Goal: Information Seeking & Learning: Learn about a topic

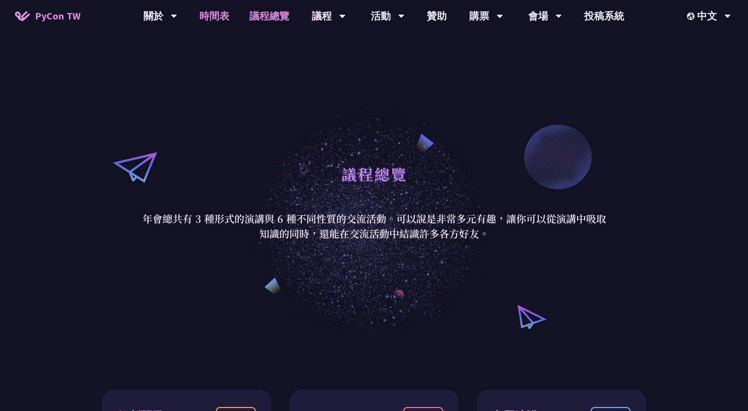
click at [216, 23] on link "時間表" at bounding box center [214, 16] width 50 height 32
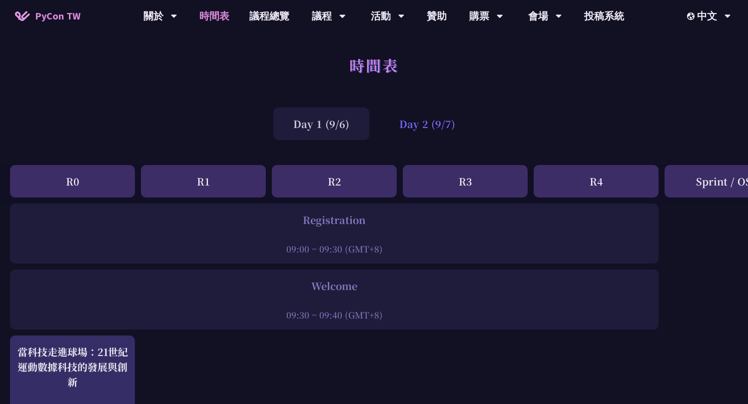
click at [416, 117] on div "Day 2 (9/7)" at bounding box center [427, 123] width 96 height 32
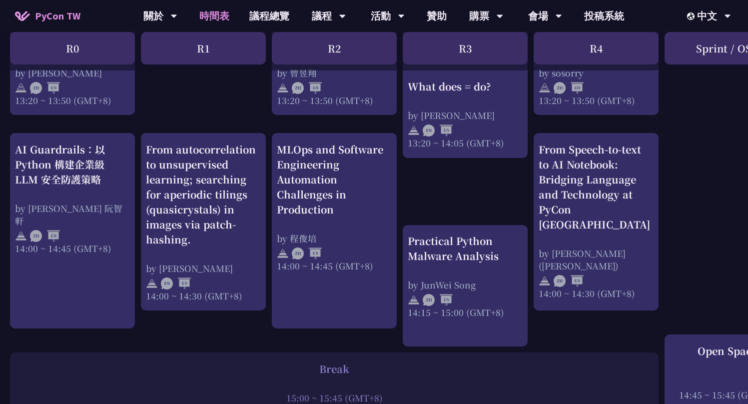
scroll to position [835, 0]
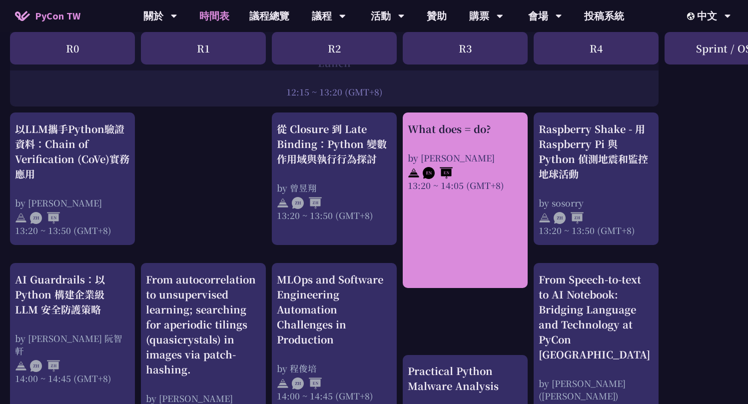
click at [474, 149] on div "What does = do? by Reuven M. Lerner 13:20 ~ 14:05 (GMT+8)" at bounding box center [465, 156] width 115 height 70
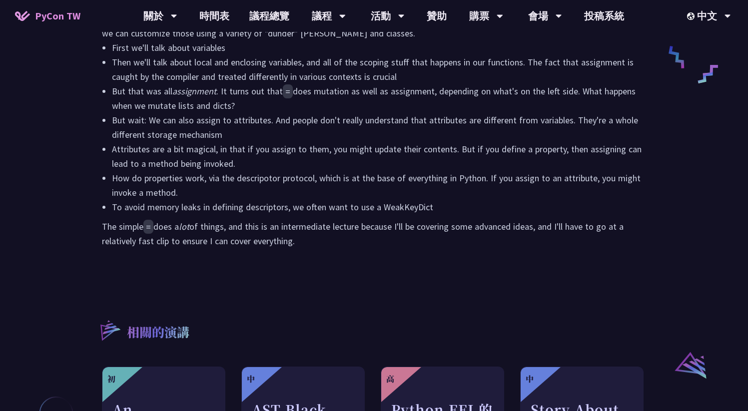
scroll to position [284, 0]
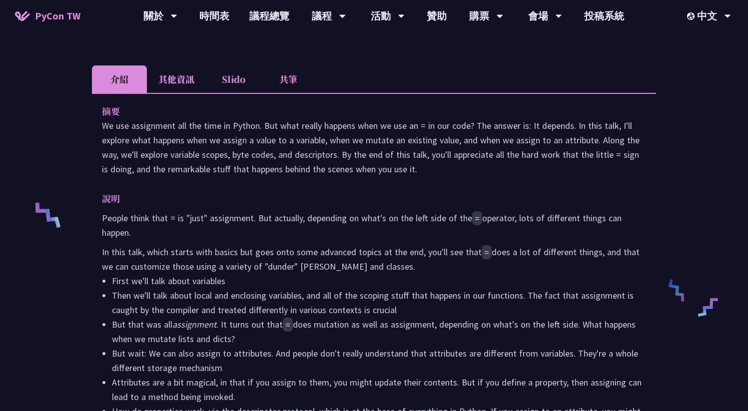
click at [189, 85] on li "其他資訊" at bounding box center [176, 78] width 59 height 27
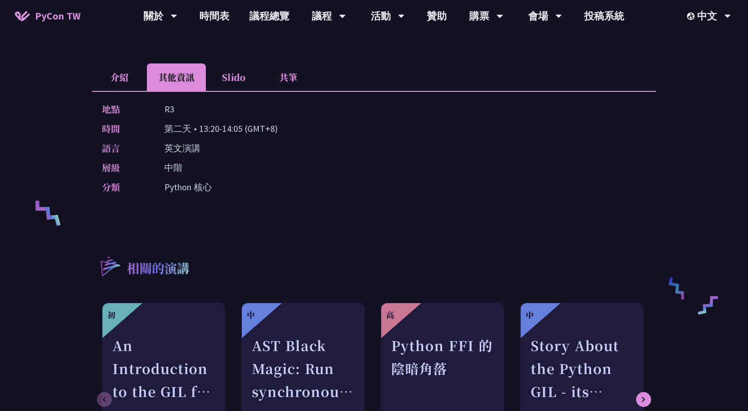
scroll to position [280, 0]
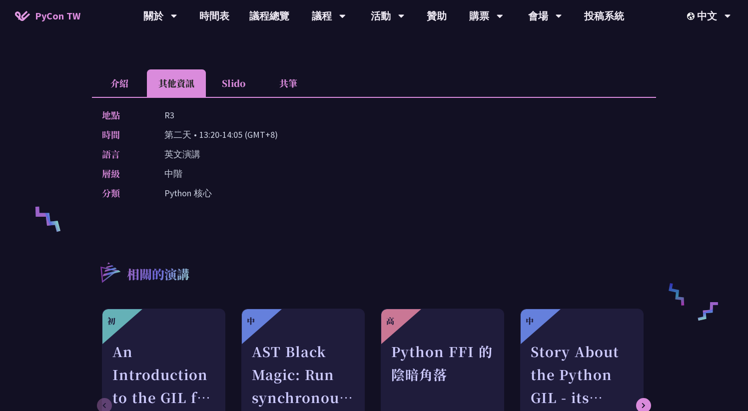
click at [243, 90] on li "Slido" at bounding box center [233, 82] width 55 height 27
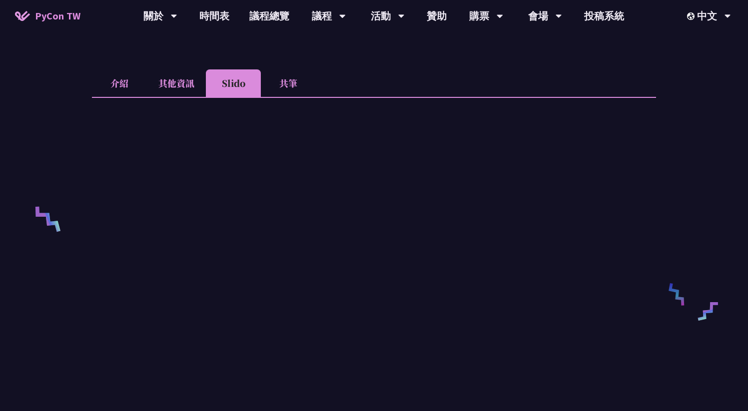
click at [301, 86] on li "共筆" at bounding box center [288, 82] width 55 height 27
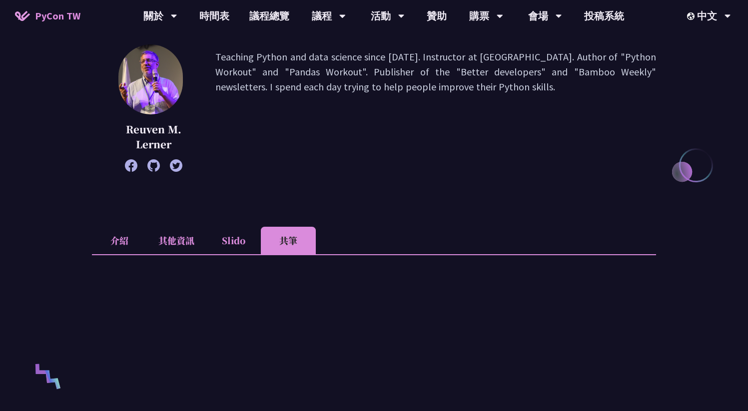
scroll to position [0, 0]
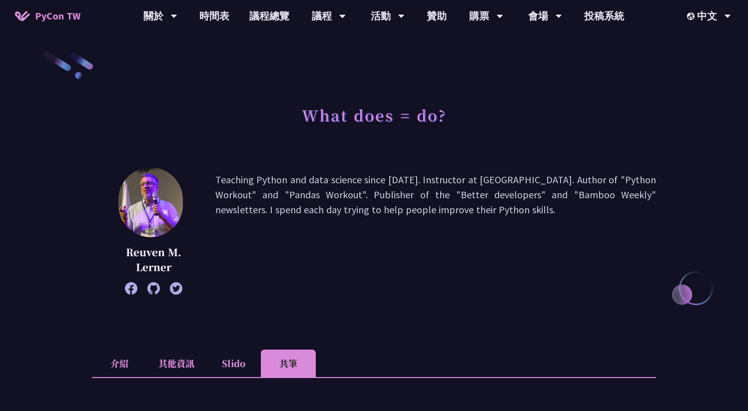
click at [153, 288] on icon at bounding box center [153, 288] width 12 height 12
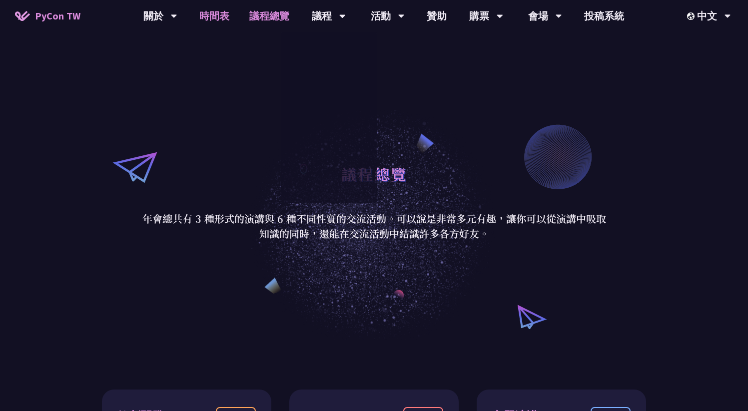
click at [222, 21] on link "時間表" at bounding box center [214, 16] width 50 height 32
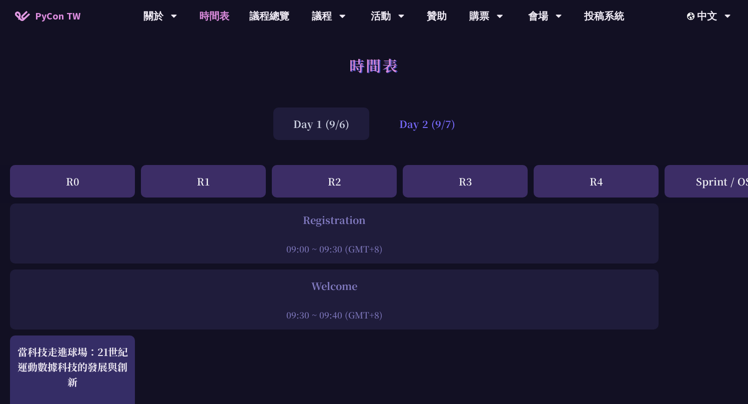
click at [413, 124] on div "Day 2 (9/7)" at bounding box center [427, 123] width 96 height 32
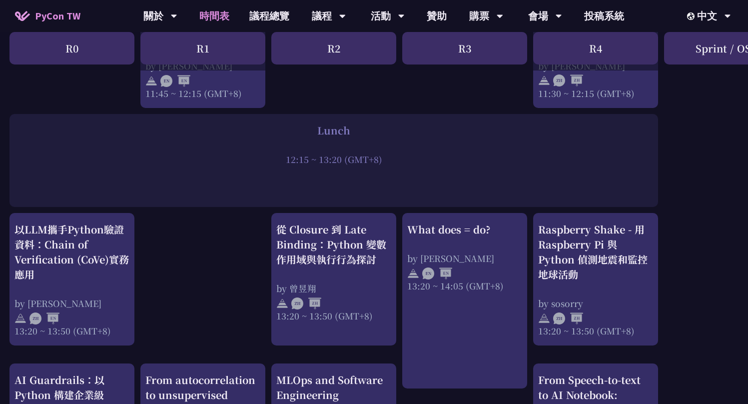
scroll to position [735, 0]
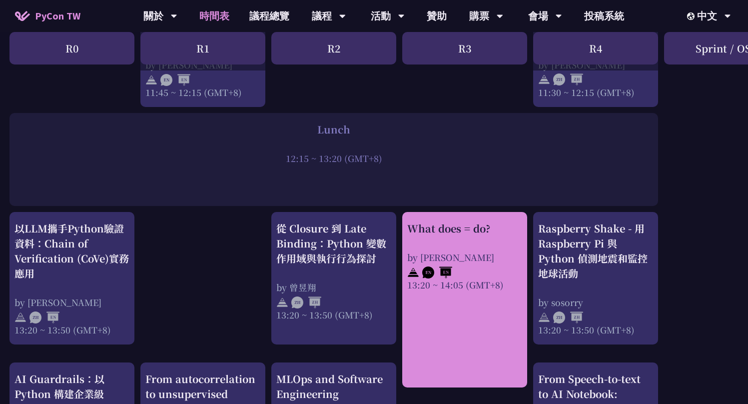
drag, startPoint x: 407, startPoint y: 226, endPoint x: 481, endPoint y: 226, distance: 73.9
click at [481, 226] on div "What does = do?" at bounding box center [464, 228] width 115 height 15
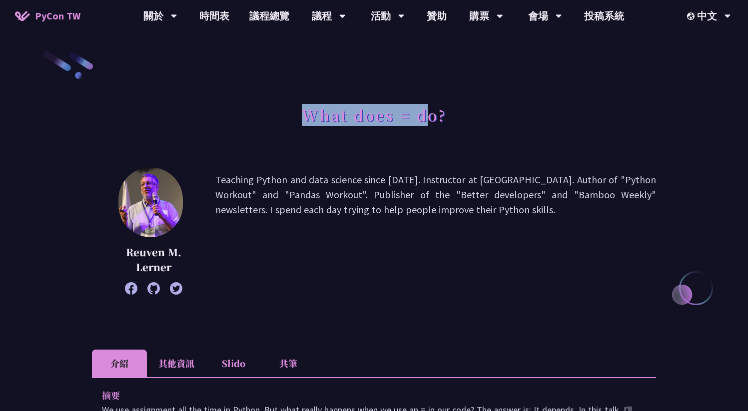
drag, startPoint x: 304, startPoint y: 111, endPoint x: 426, endPoint y: 119, distance: 122.6
click at [427, 119] on h1 "What does = do?" at bounding box center [374, 115] width 145 height 30
click at [321, 105] on h1 "What does = do?" at bounding box center [374, 115] width 145 height 30
drag, startPoint x: 301, startPoint y: 108, endPoint x: 463, endPoint y: 110, distance: 161.9
click at [463, 110] on div "What does = do?" at bounding box center [374, 126] width 564 height 52
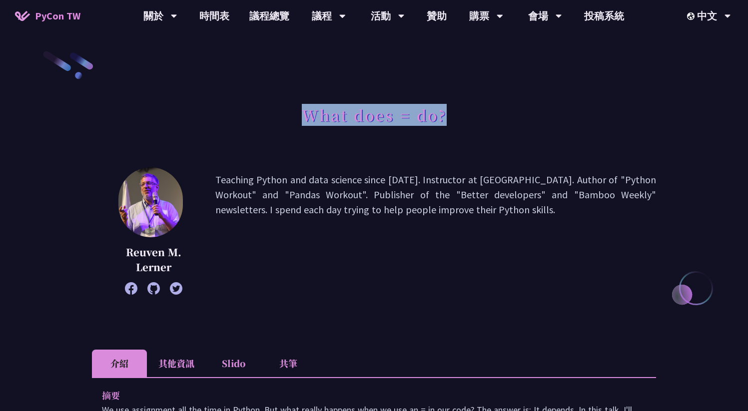
click at [509, 143] on div "What does = do?" at bounding box center [374, 126] width 564 height 52
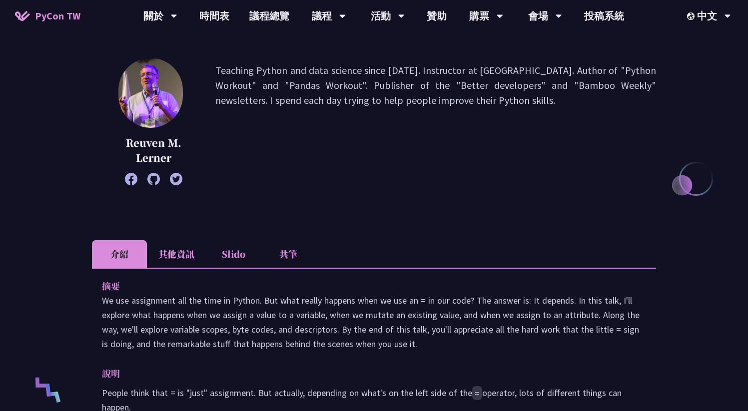
scroll to position [106, 0]
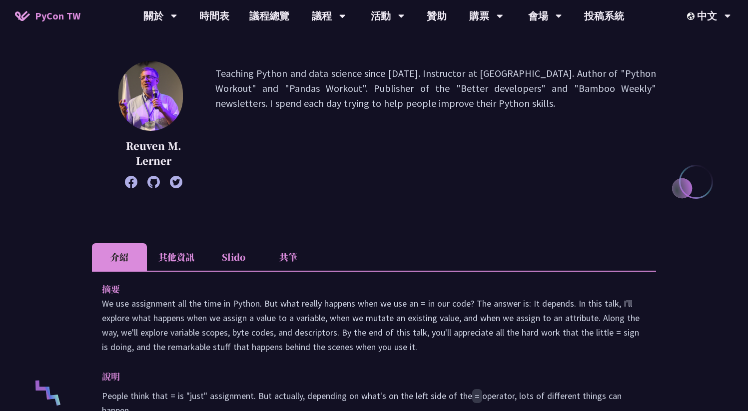
click at [289, 258] on li "共筆" at bounding box center [288, 256] width 55 height 27
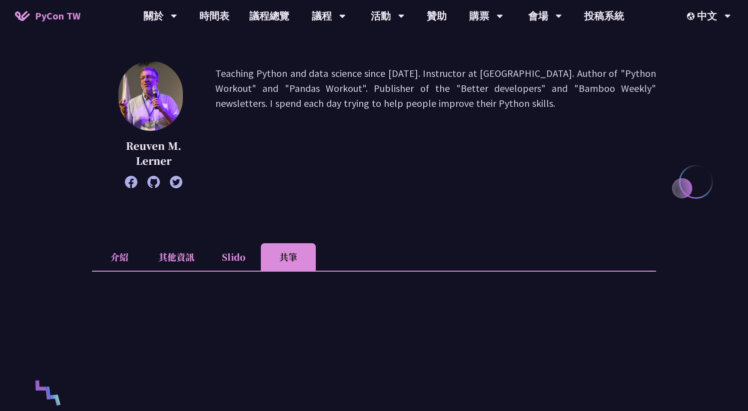
click at [224, 255] on li "Slido" at bounding box center [233, 256] width 55 height 27
click at [184, 257] on li "其他資訊" at bounding box center [176, 256] width 59 height 27
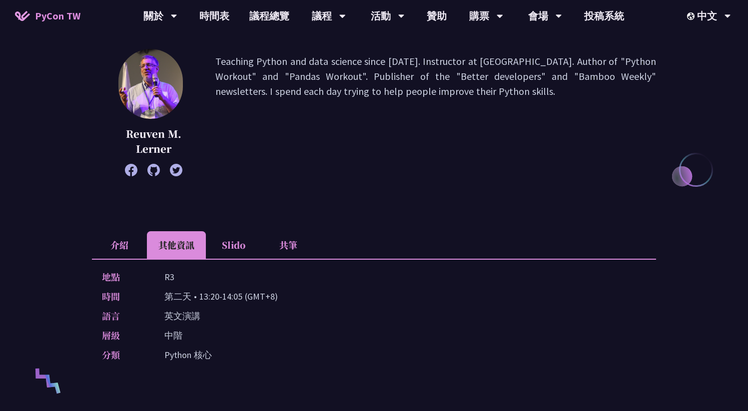
scroll to position [93, 0]
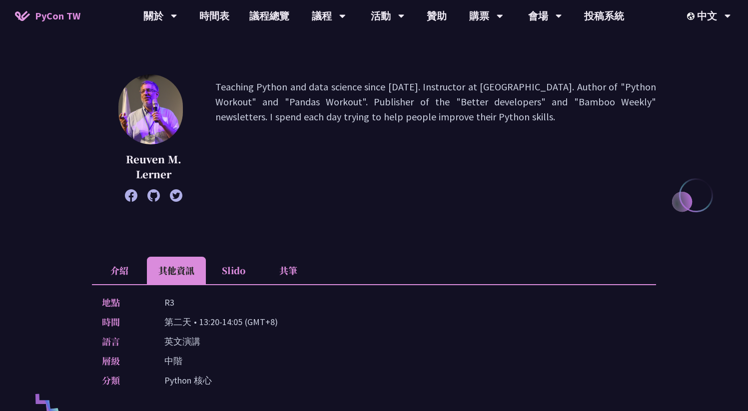
click at [105, 273] on li "介紹" at bounding box center [119, 270] width 55 height 27
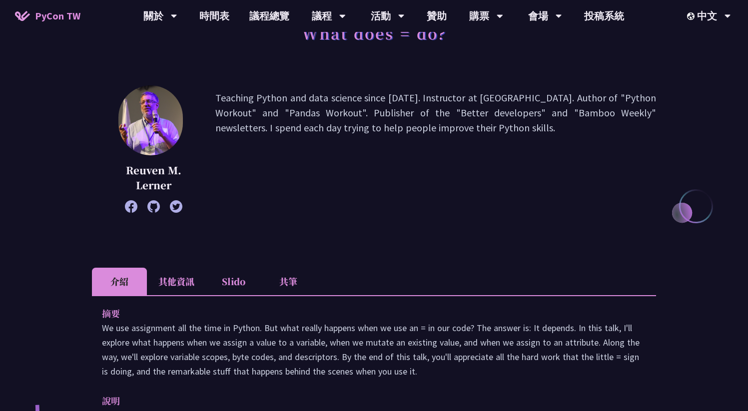
scroll to position [0, 0]
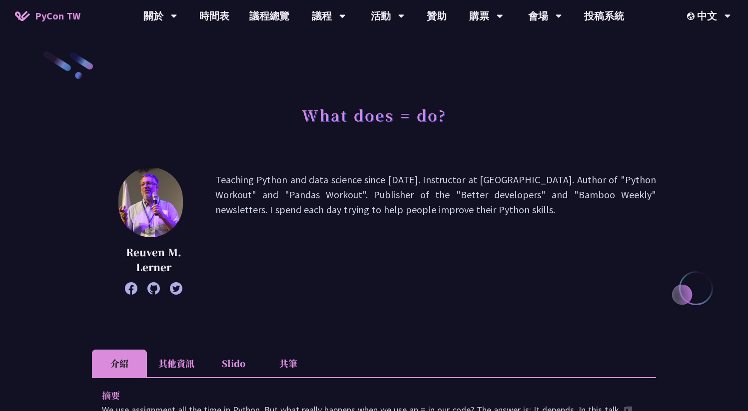
click at [290, 17] on link "議程總覽" at bounding box center [269, 16] width 60 height 32
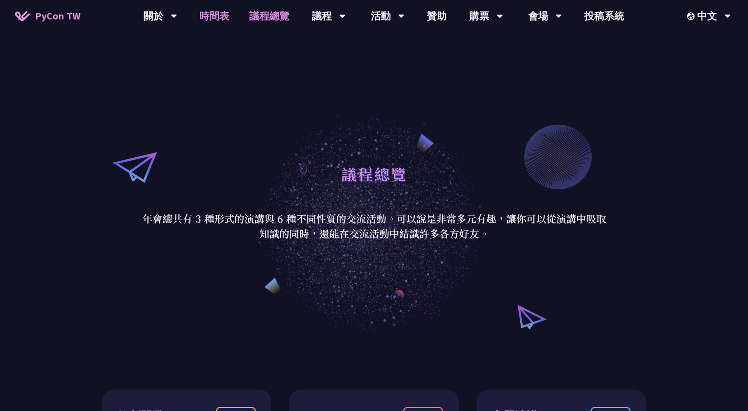
click at [228, 22] on link "時間表" at bounding box center [214, 16] width 50 height 32
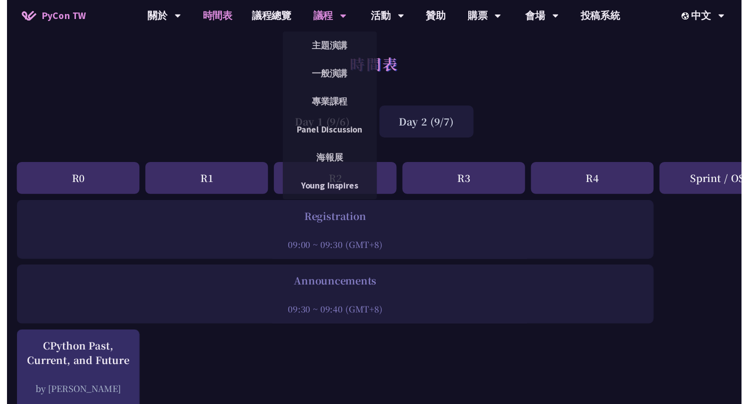
scroll to position [735, 0]
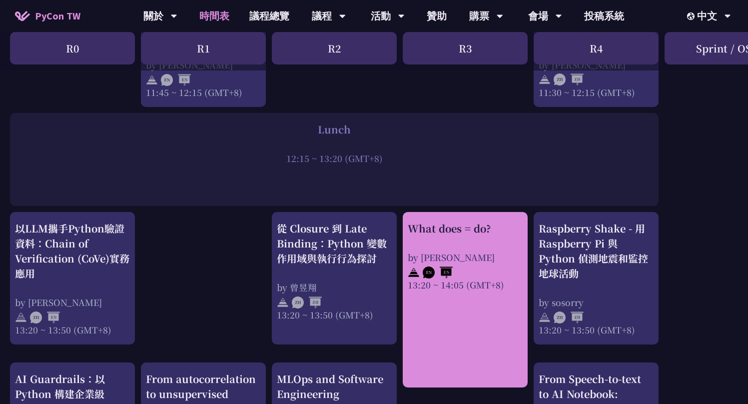
click at [467, 273] on div at bounding box center [465, 270] width 115 height 15
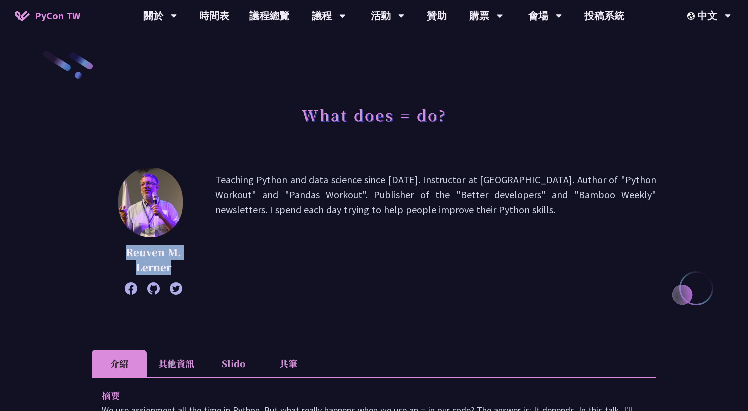
drag, startPoint x: 126, startPoint y: 253, endPoint x: 175, endPoint y: 273, distance: 52.4
click at [175, 273] on p "Reuven M. Lerner" at bounding box center [153, 260] width 73 height 30
copy p "Reuven M. Lerner"
